Goal: Task Accomplishment & Management: Complete application form

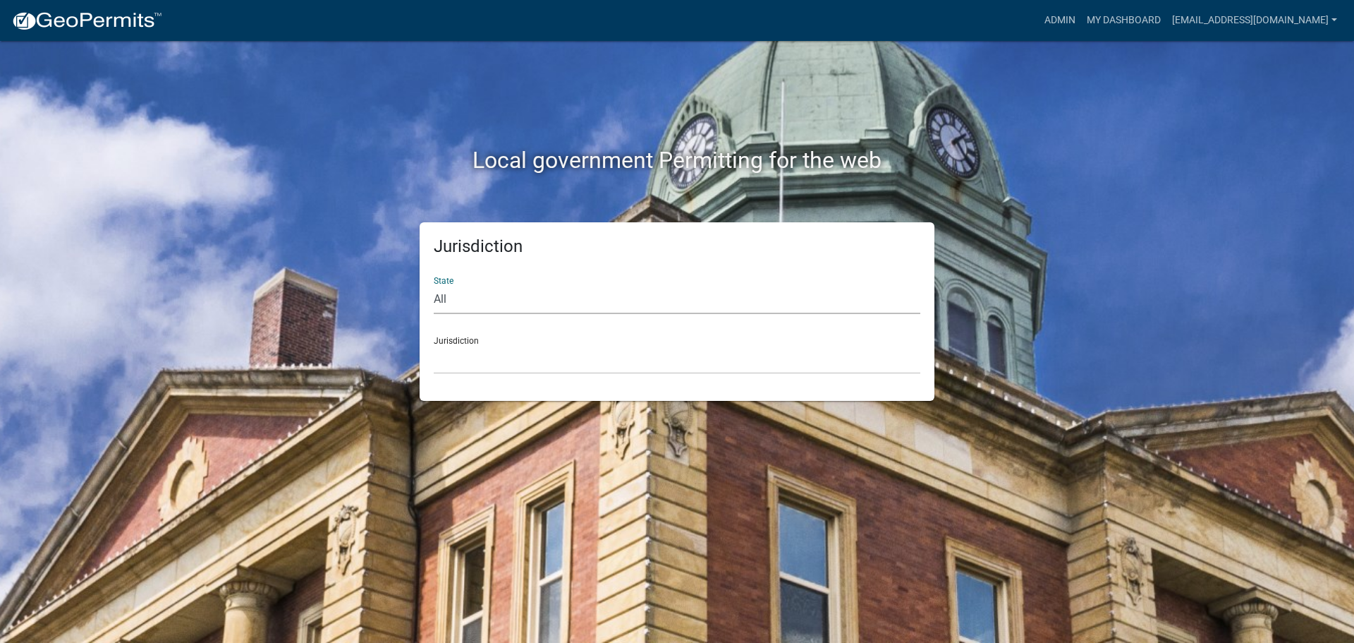
click at [458, 296] on select "All Colorado Georgia Indiana Iowa Kansas Minnesota Ohio South Carolina Wisconsin" at bounding box center [677, 299] width 487 height 29
select select "[US_STATE]"
click at [434, 285] on select "All Colorado Georgia Indiana Iowa Kansas Minnesota Ohio South Carolina Wisconsin" at bounding box center [677, 299] width 487 height 29
click at [464, 352] on select "Carroll County, Georgia Cook County, Georgia Crawford County, Georgia Gilmer Co…" at bounding box center [677, 359] width 487 height 29
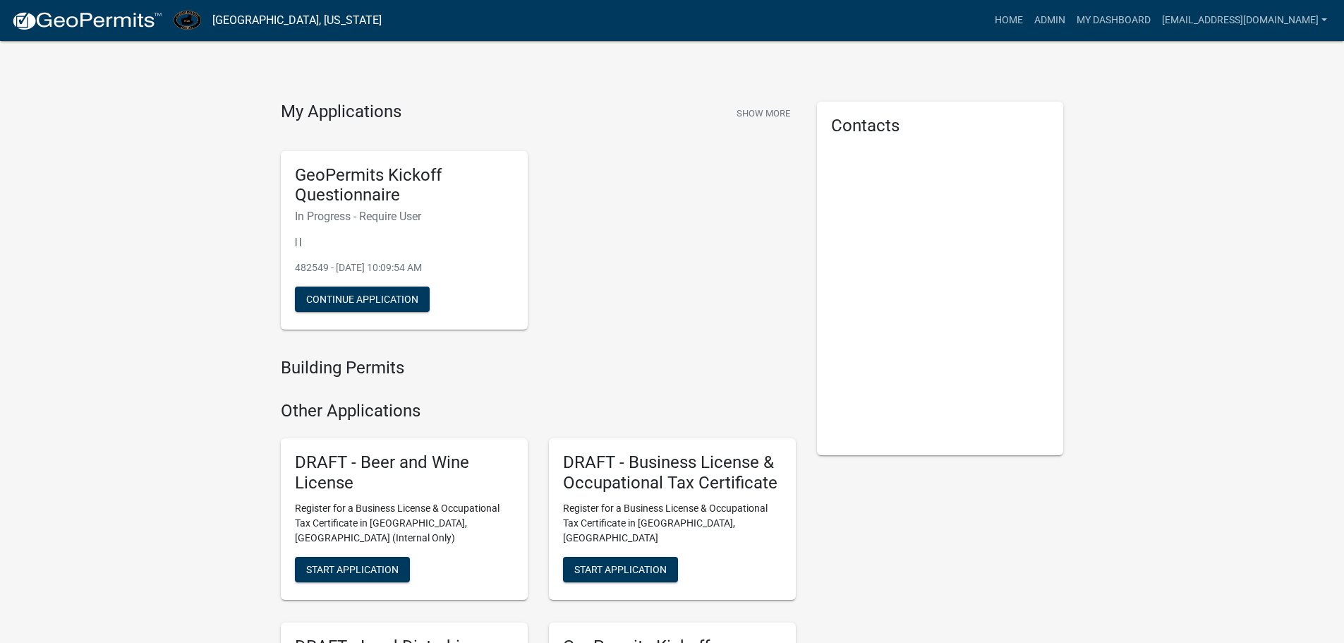
drag, startPoint x: 0, startPoint y: 0, endPoint x: 1147, endPoint y: 168, distance: 1159.1
click at [1147, 168] on div "My Applications Show More GeoPermits Kickoff Questionnaire In Progress - Requir…" at bounding box center [672, 481] width 1344 height 962
drag, startPoint x: 1353, startPoint y: 17, endPoint x: 968, endPoint y: 82, distance: 390.5
click at [968, 82] on div "My Applications Show More GeoPermits Kickoff Questionnaire In Progress - Requir…" at bounding box center [672, 481] width 1344 height 962
click at [1208, 367] on div "My Applications Show More GeoPermits Kickoff Questionnaire In Progress - Requir…" at bounding box center [672, 481] width 1344 height 962
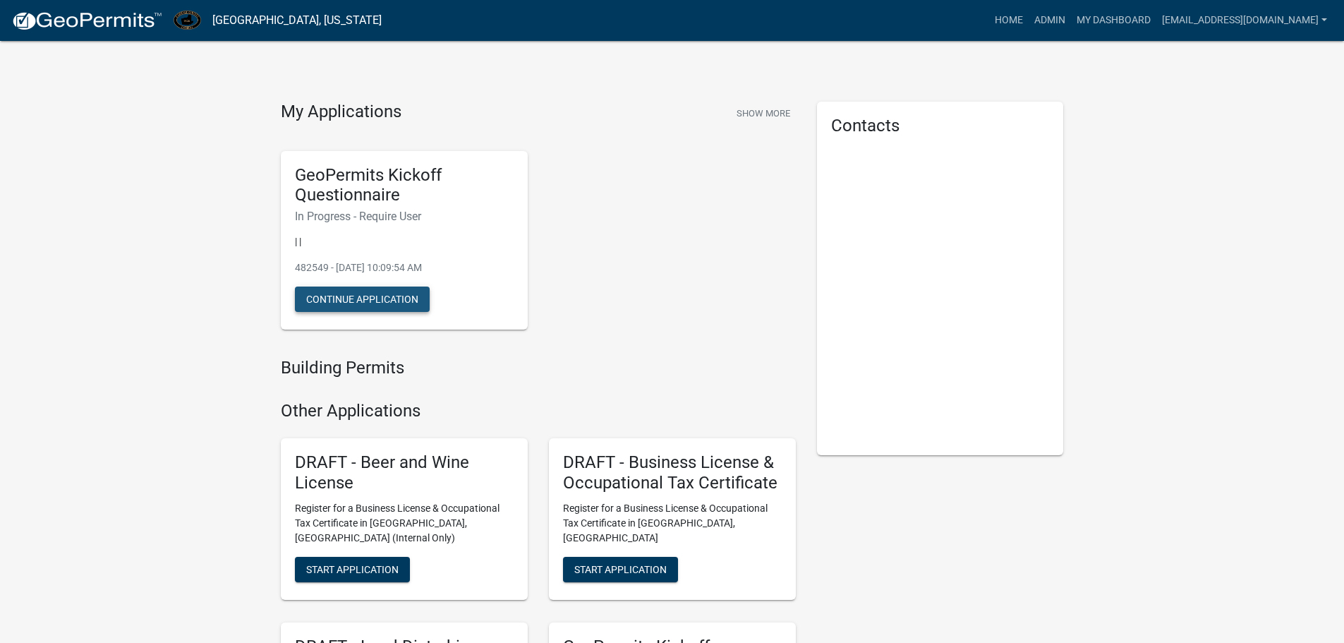
click at [370, 299] on button "Continue Application" at bounding box center [362, 298] width 135 height 25
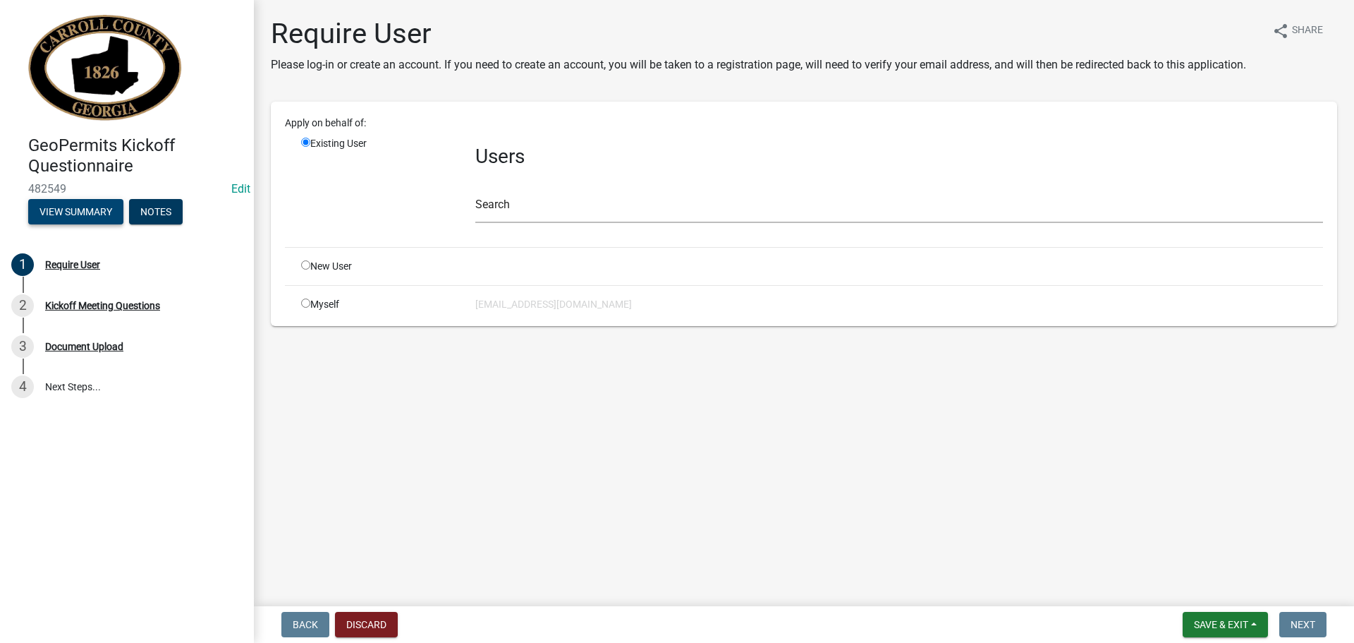
click at [81, 209] on button "View Summary" at bounding box center [75, 211] width 95 height 25
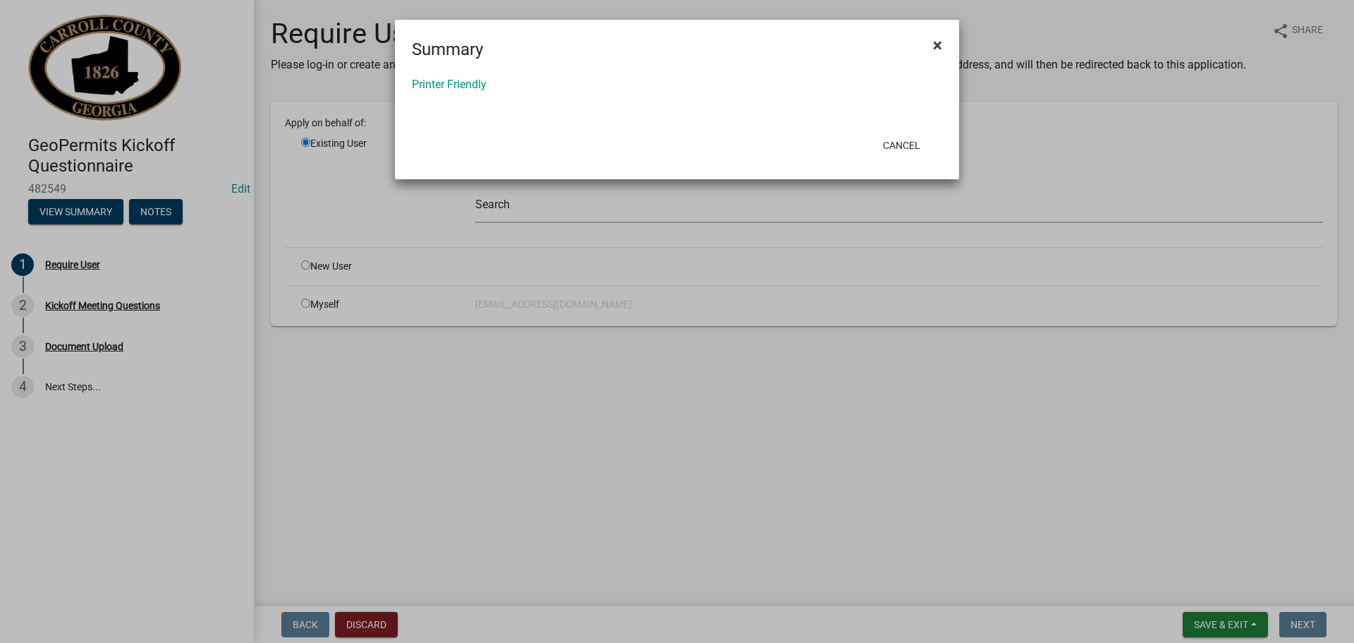
click at [937, 40] on span "×" at bounding box center [937, 45] width 9 height 20
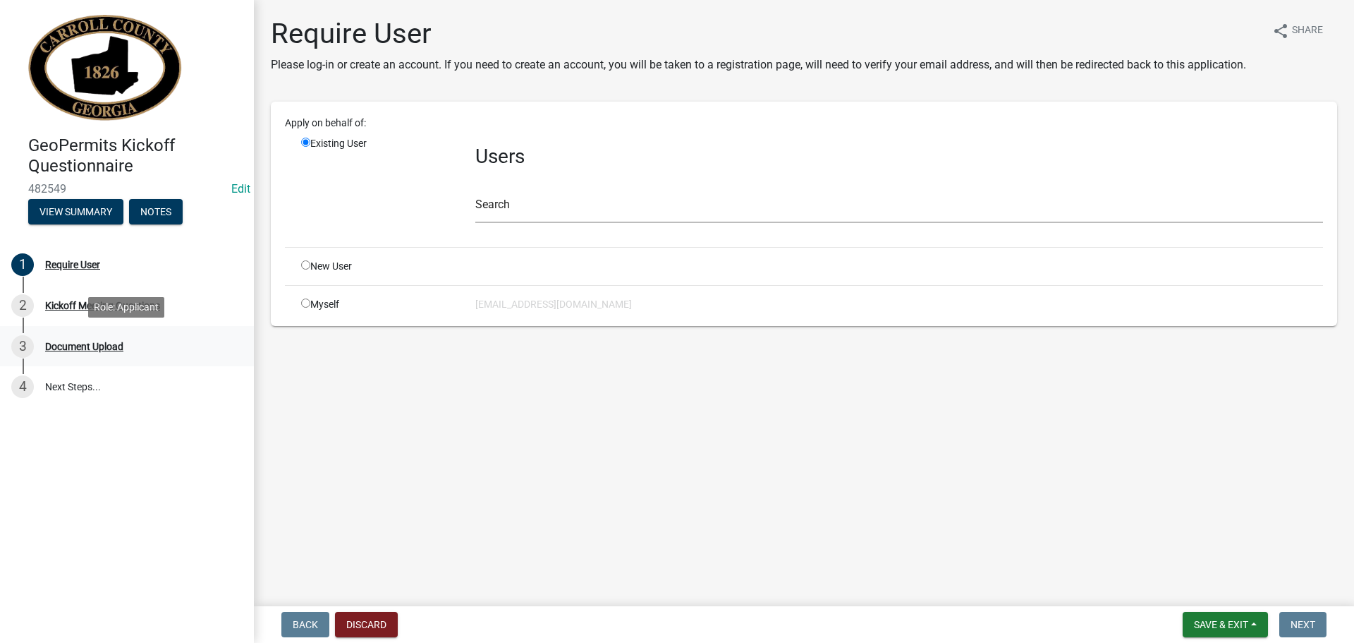
click at [96, 344] on div "Document Upload" at bounding box center [84, 346] width 78 height 10
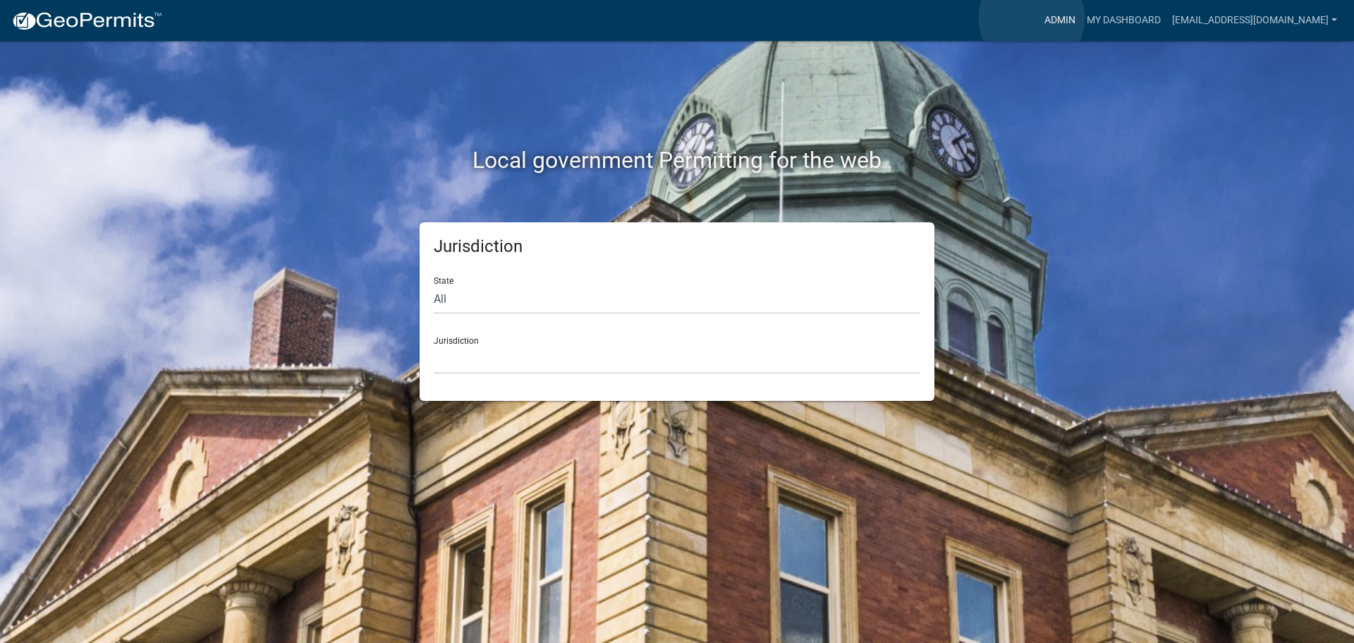
click at [1039, 18] on link "Admin" at bounding box center [1060, 20] width 42 height 27
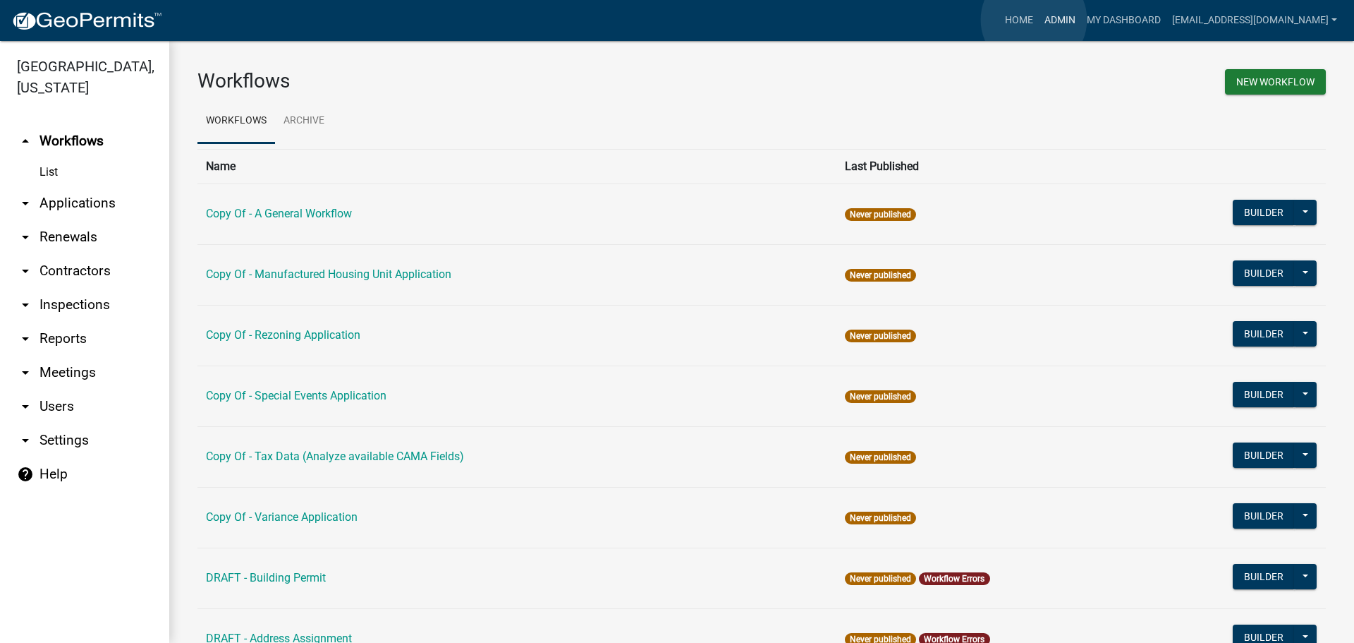
click at [1039, 20] on link "Admin" at bounding box center [1060, 20] width 42 height 27
click at [1088, 17] on link "My Dashboard" at bounding box center [1123, 20] width 85 height 27
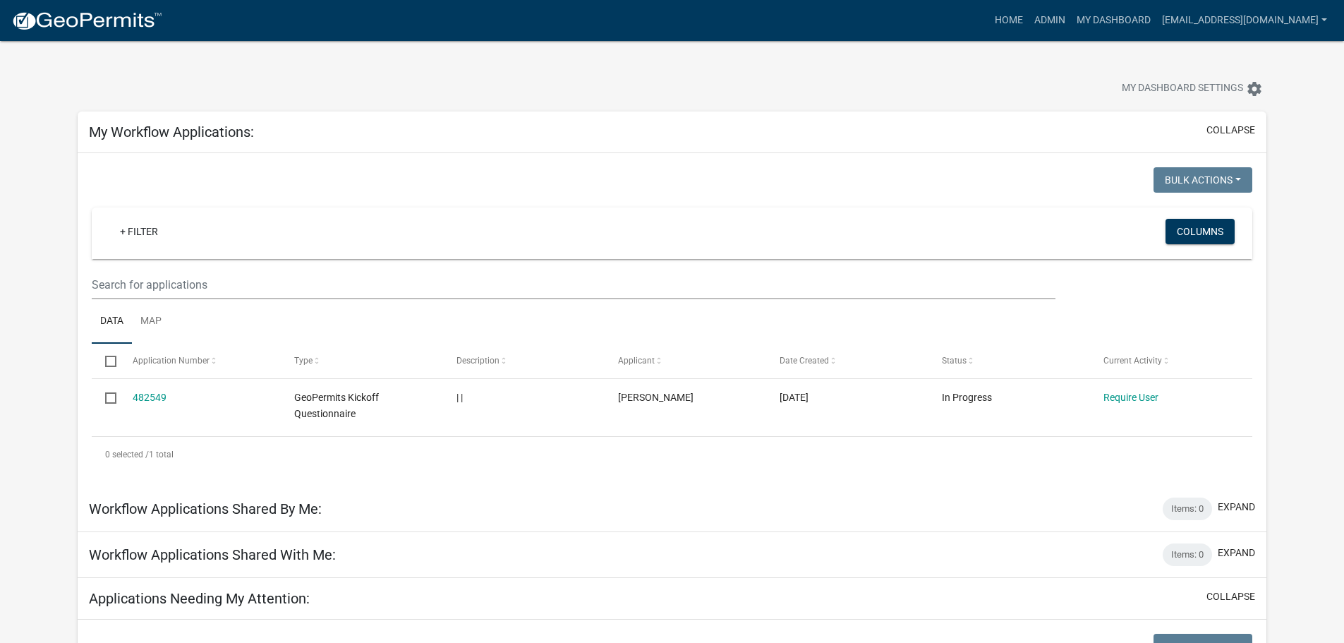
scroll to position [71, 0]
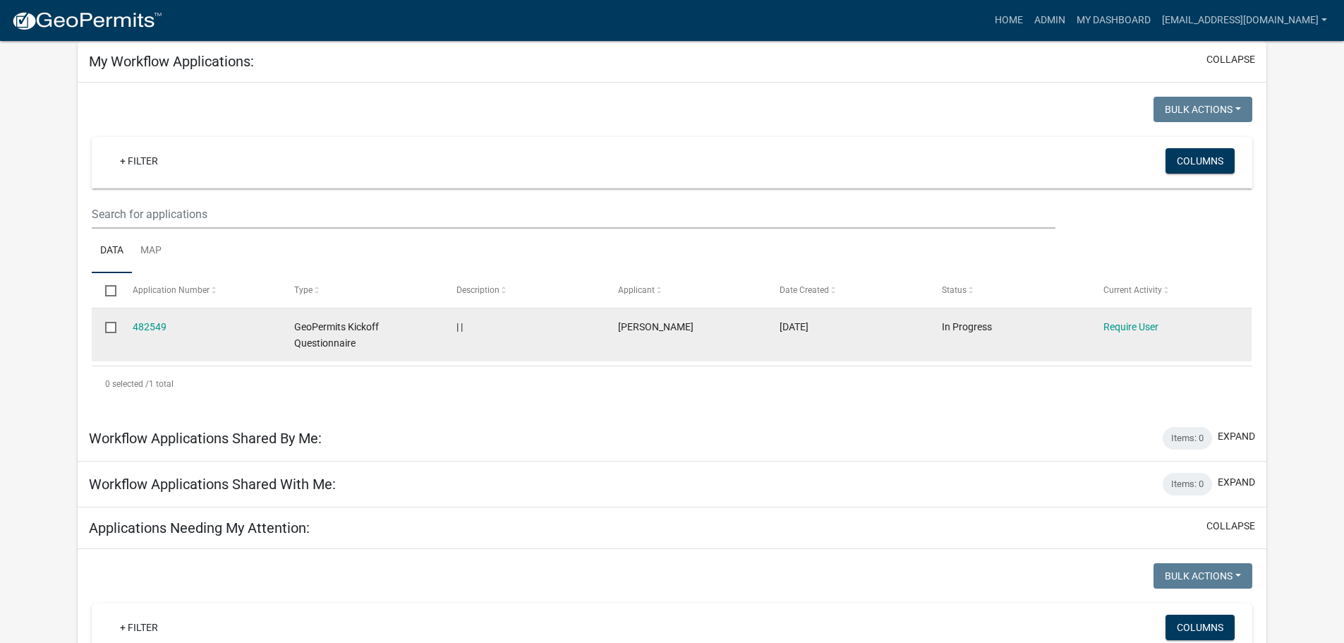
click at [358, 329] on span "GeoPermits Kickoff Questionnaire" at bounding box center [336, 335] width 85 height 28
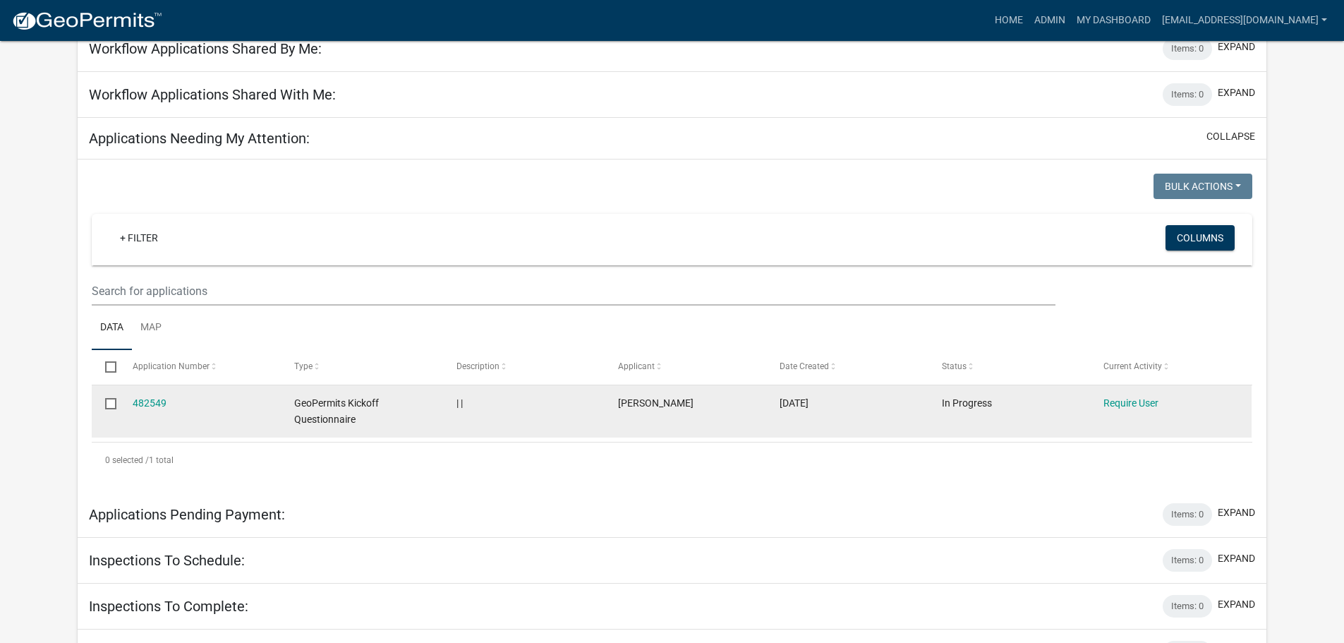
scroll to position [494, 0]
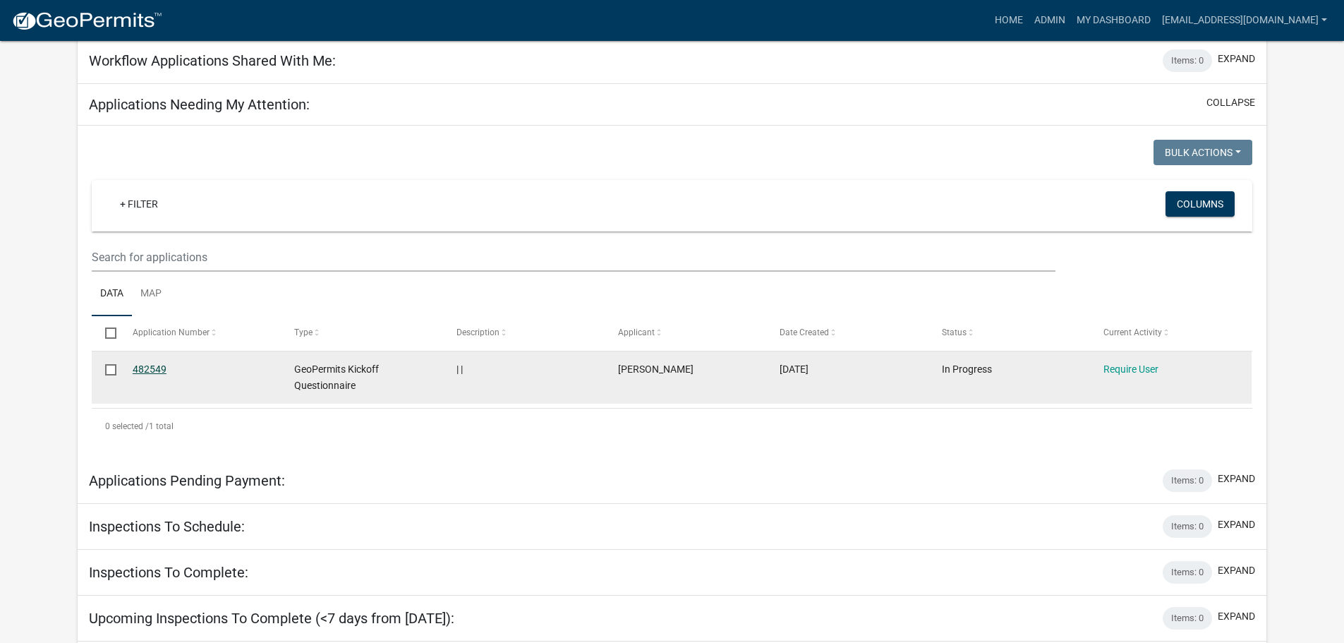
click at [151, 371] on link "482549" at bounding box center [150, 368] width 34 height 11
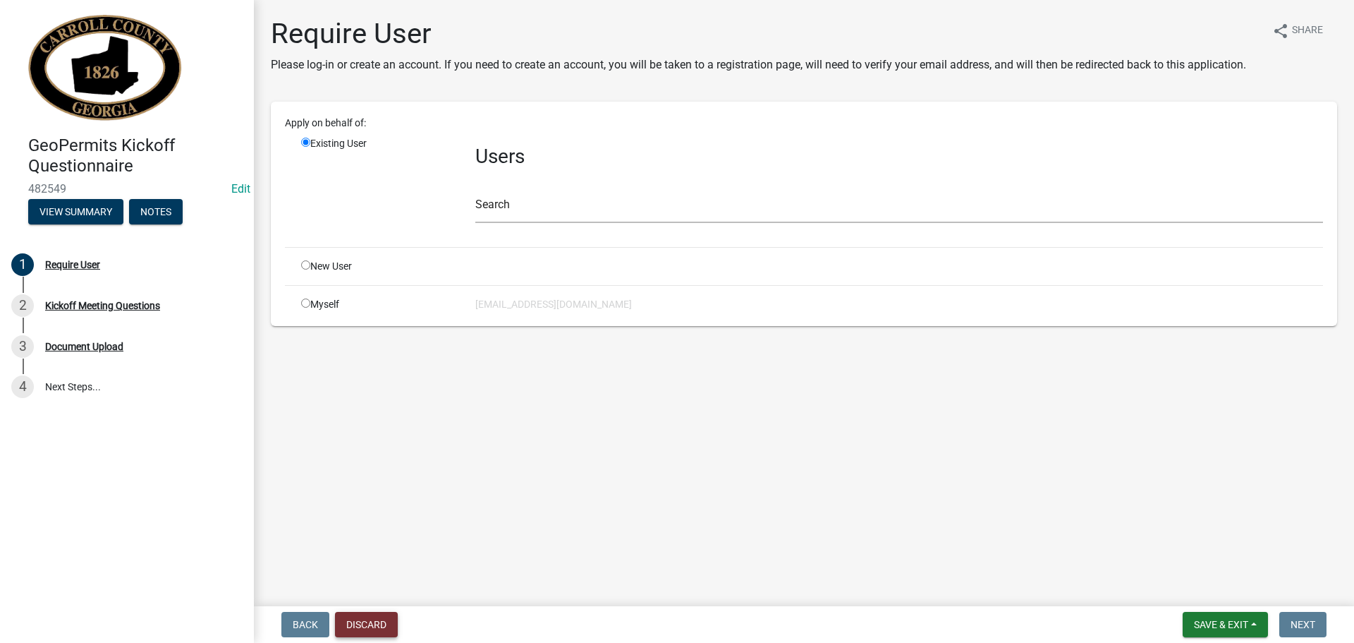
click at [367, 622] on button "Discard" at bounding box center [366, 624] width 63 height 25
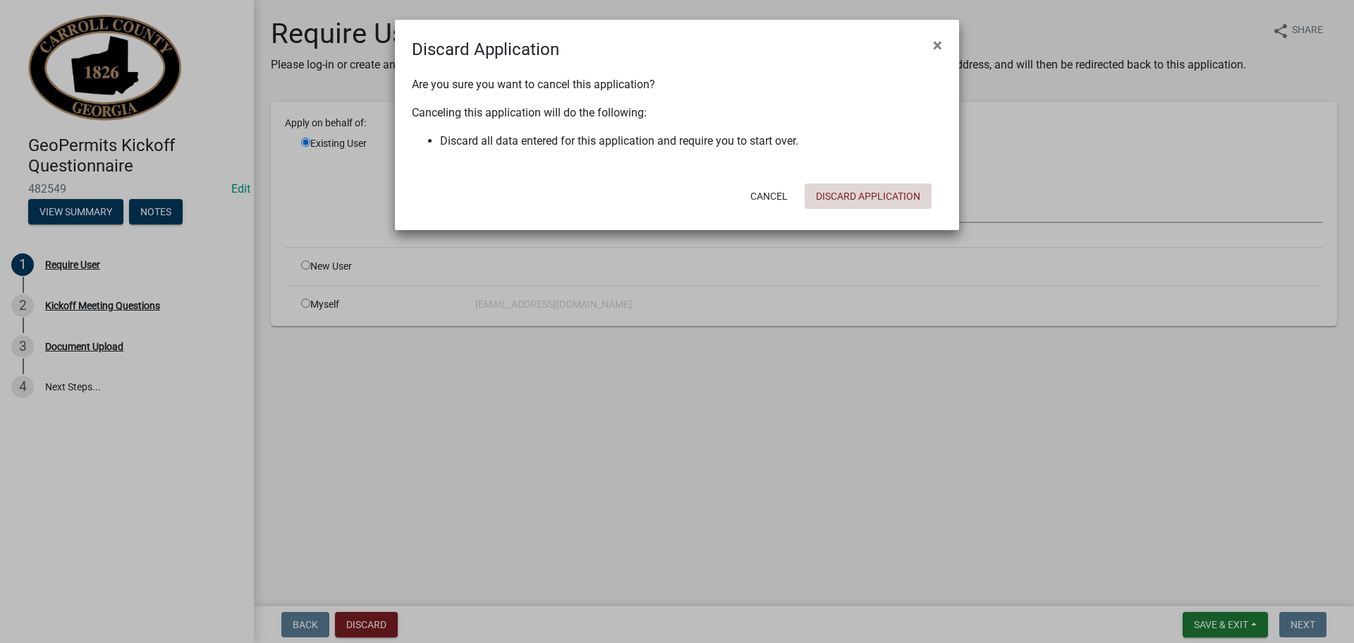
click at [851, 195] on button "Discard Application" at bounding box center [868, 195] width 127 height 25
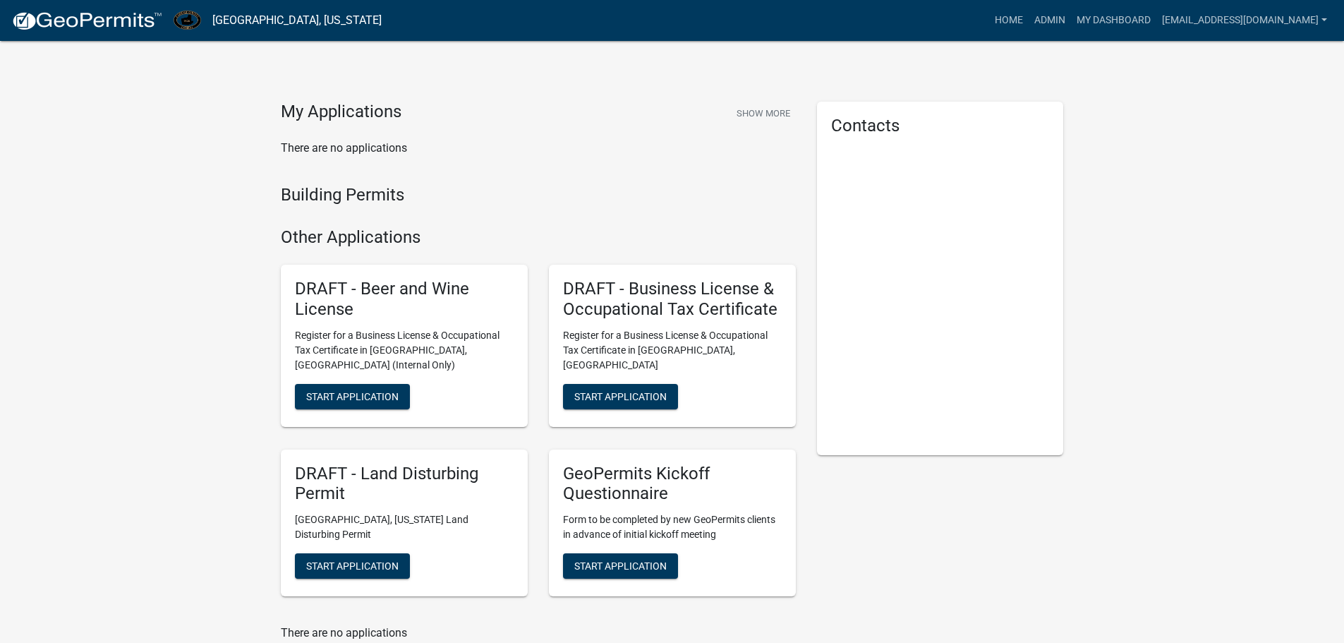
click at [1214, 414] on div "My Applications Show More There are no applications Building Permits Other Appl…" at bounding box center [672, 394] width 1344 height 789
